Goal: Task Accomplishment & Management: Manage account settings

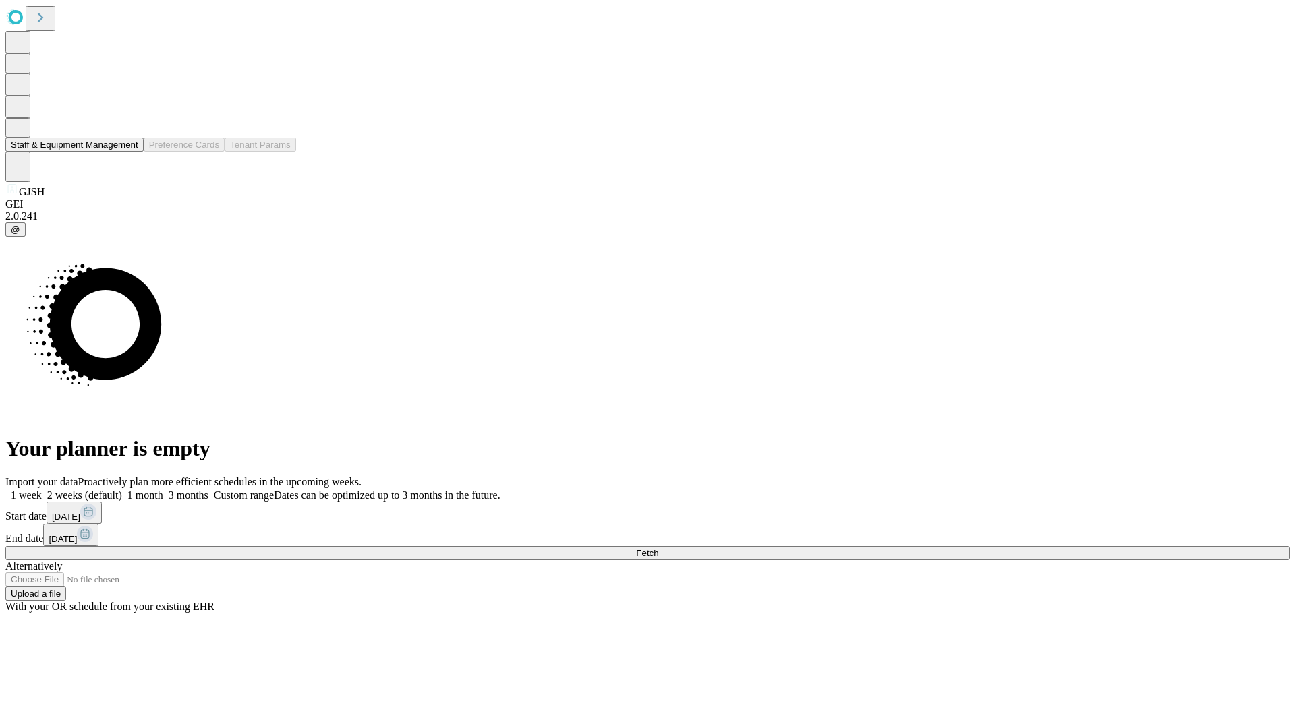
click at [129, 152] on button "Staff & Equipment Management" at bounding box center [74, 145] width 138 height 14
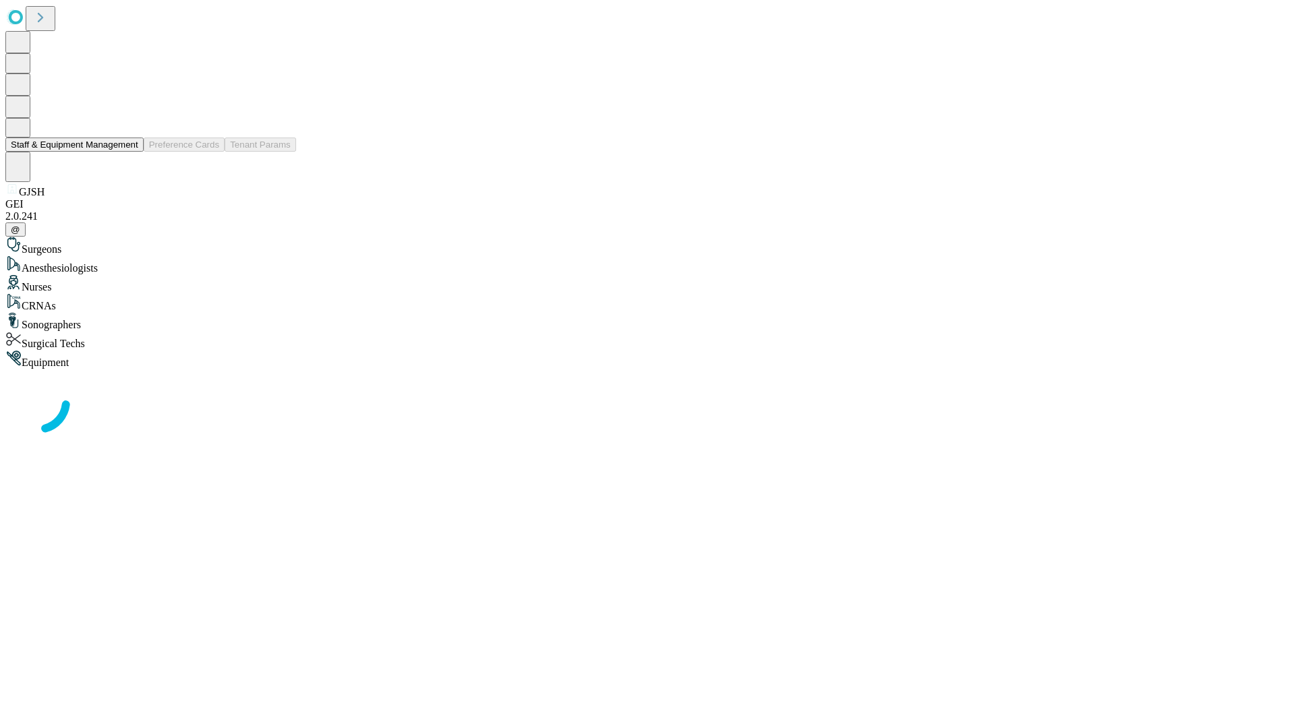
click at [129, 152] on button "Staff & Equipment Management" at bounding box center [74, 145] width 138 height 14
